Goal: Task Accomplishment & Management: Use online tool/utility

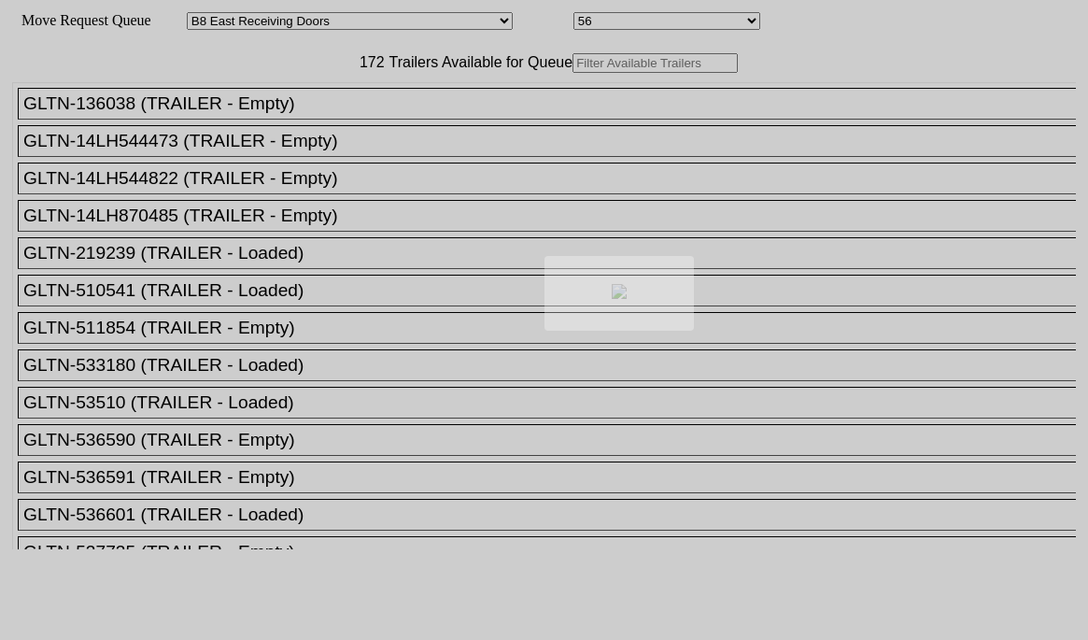
select select "536"
select select "8224"
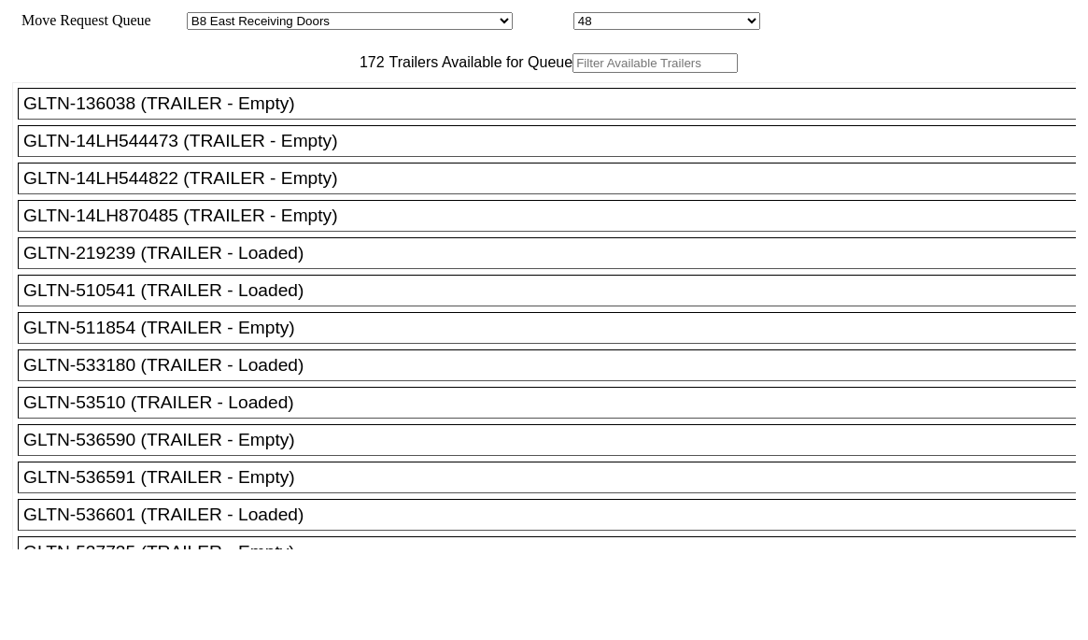
click at [573, 73] on input "text" at bounding box center [655, 63] width 165 height 20
paste input "XPOU414117"
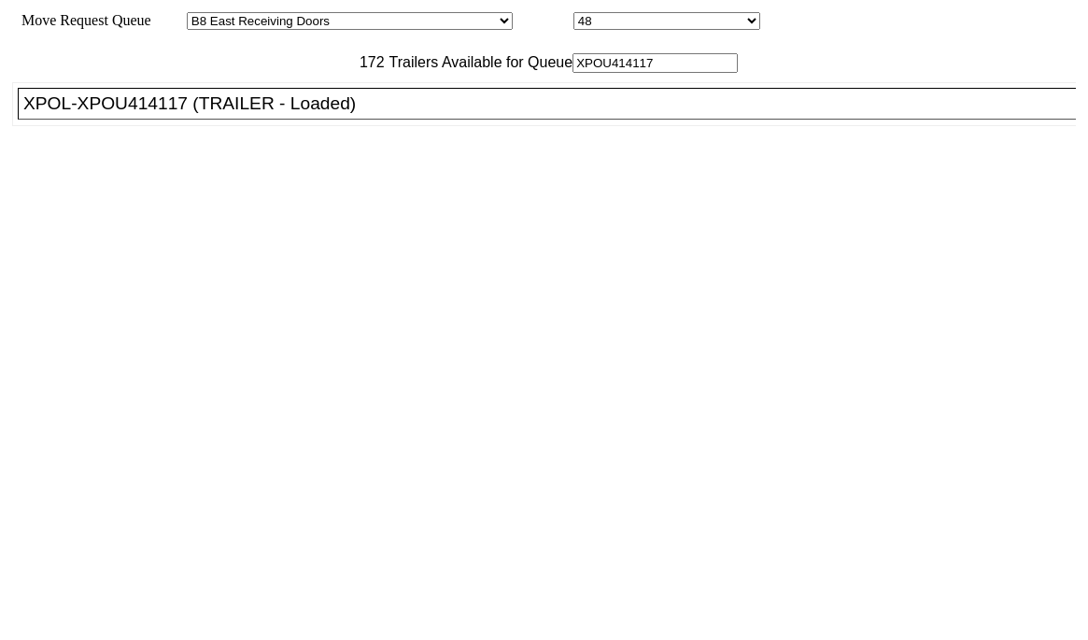
type input "XPOU414117"
click at [312, 114] on div "XPOL-XPOU414117 (TRAILER - Loaded)" at bounding box center [555, 103] width 1064 height 21
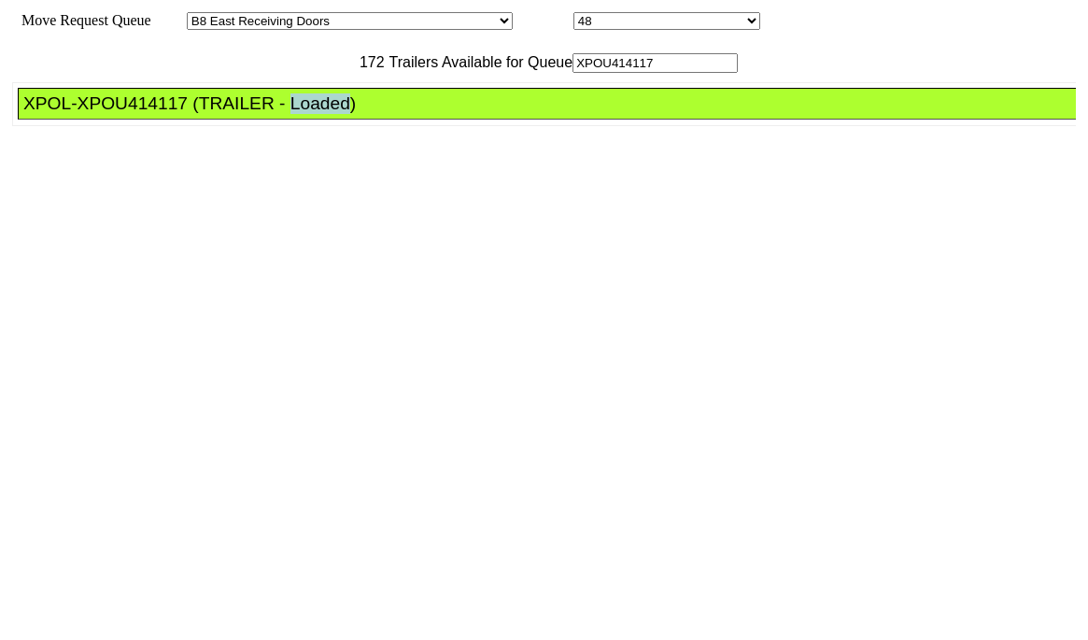
drag, startPoint x: 312, startPoint y: 152, endPoint x: 805, endPoint y: 443, distance: 572.4
click at [313, 114] on div "XPOL-XPOU414117 (TRAILER - Loaded)" at bounding box center [555, 103] width 1064 height 21
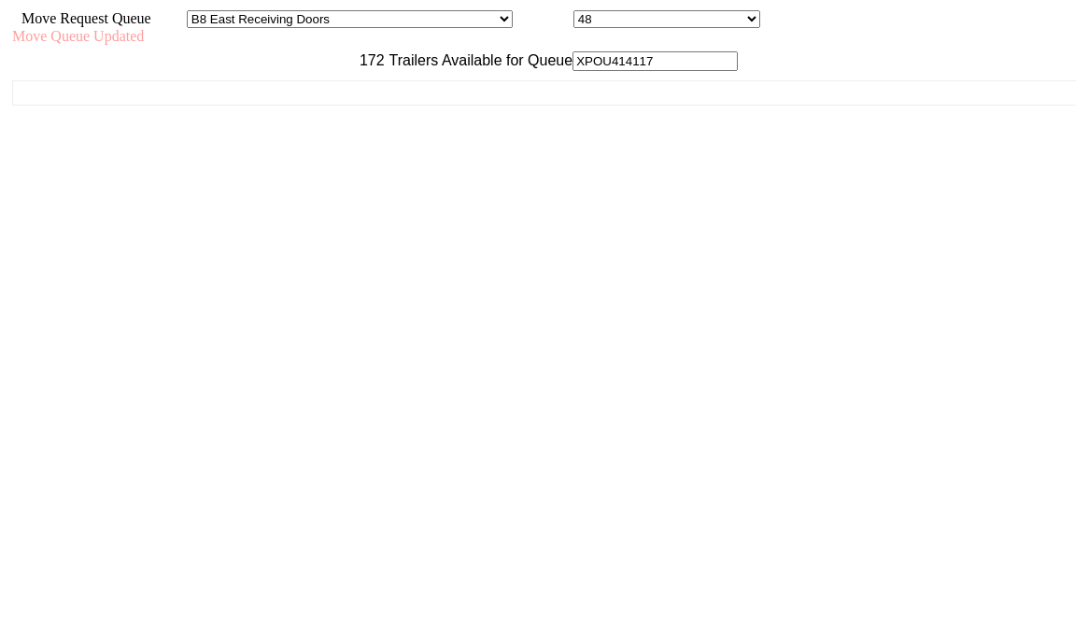
scroll to position [17, 0]
